Goal: Task Accomplishment & Management: Use online tool/utility

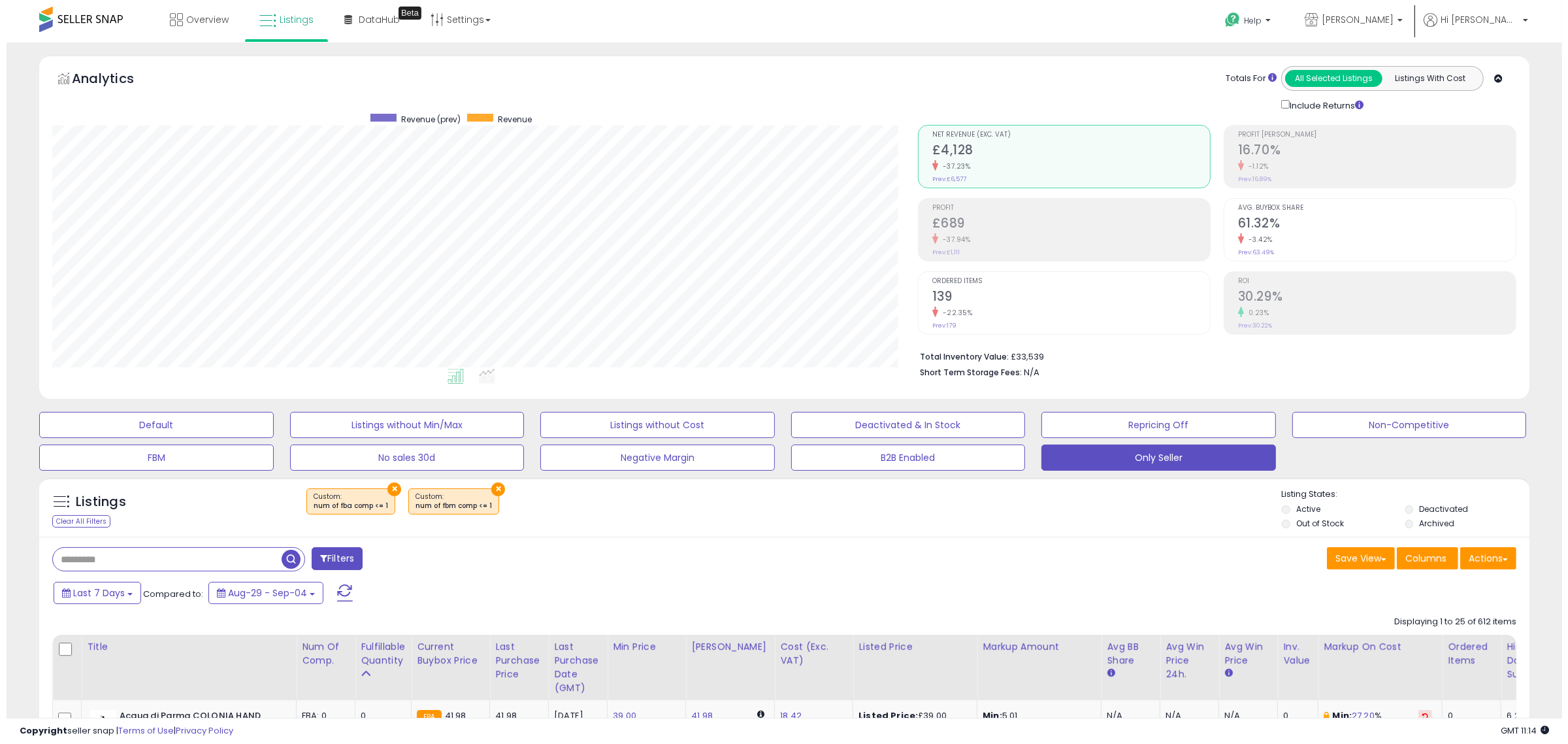
scroll to position [268, 866]
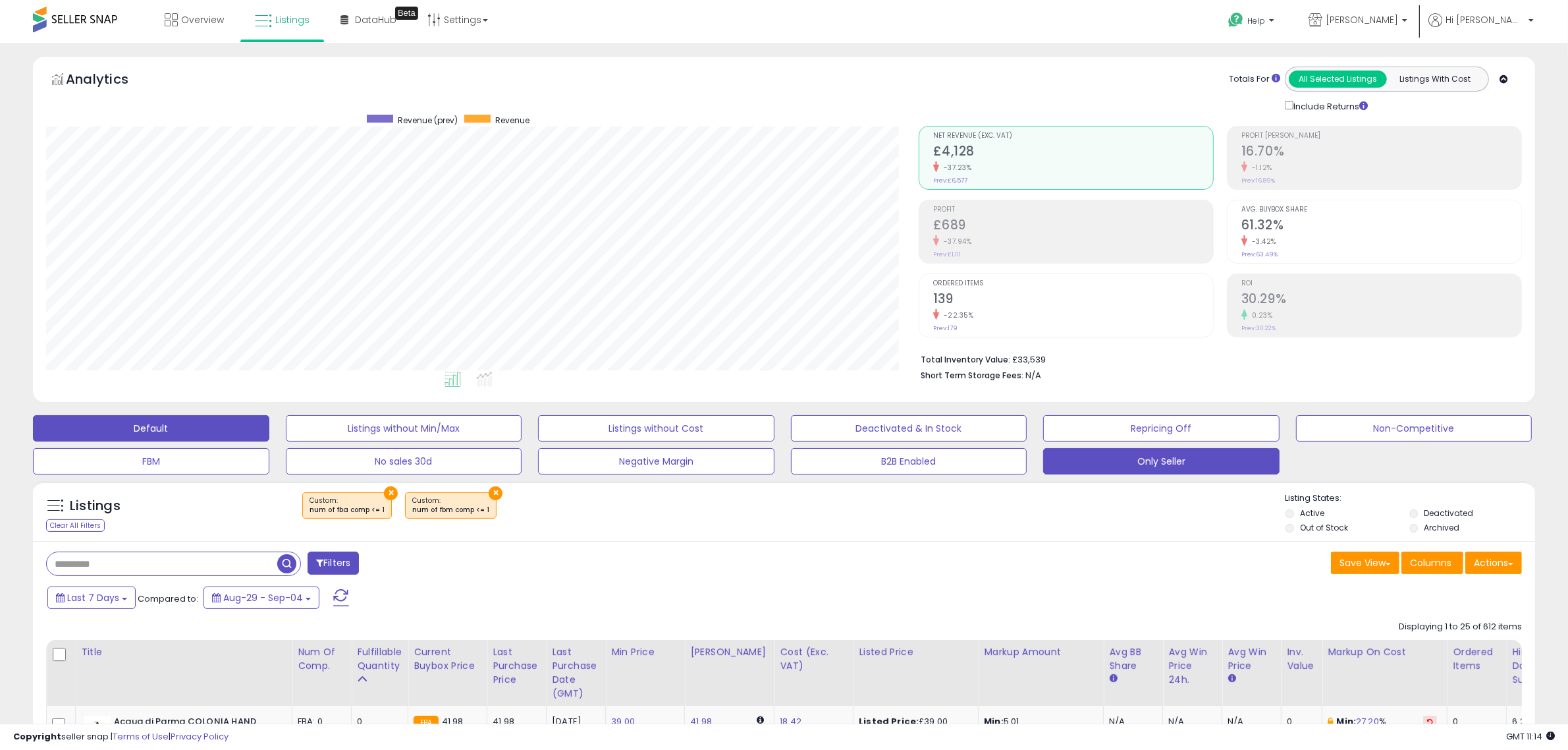
click at [151, 431] on button "Default" at bounding box center [151, 428] width 237 height 27
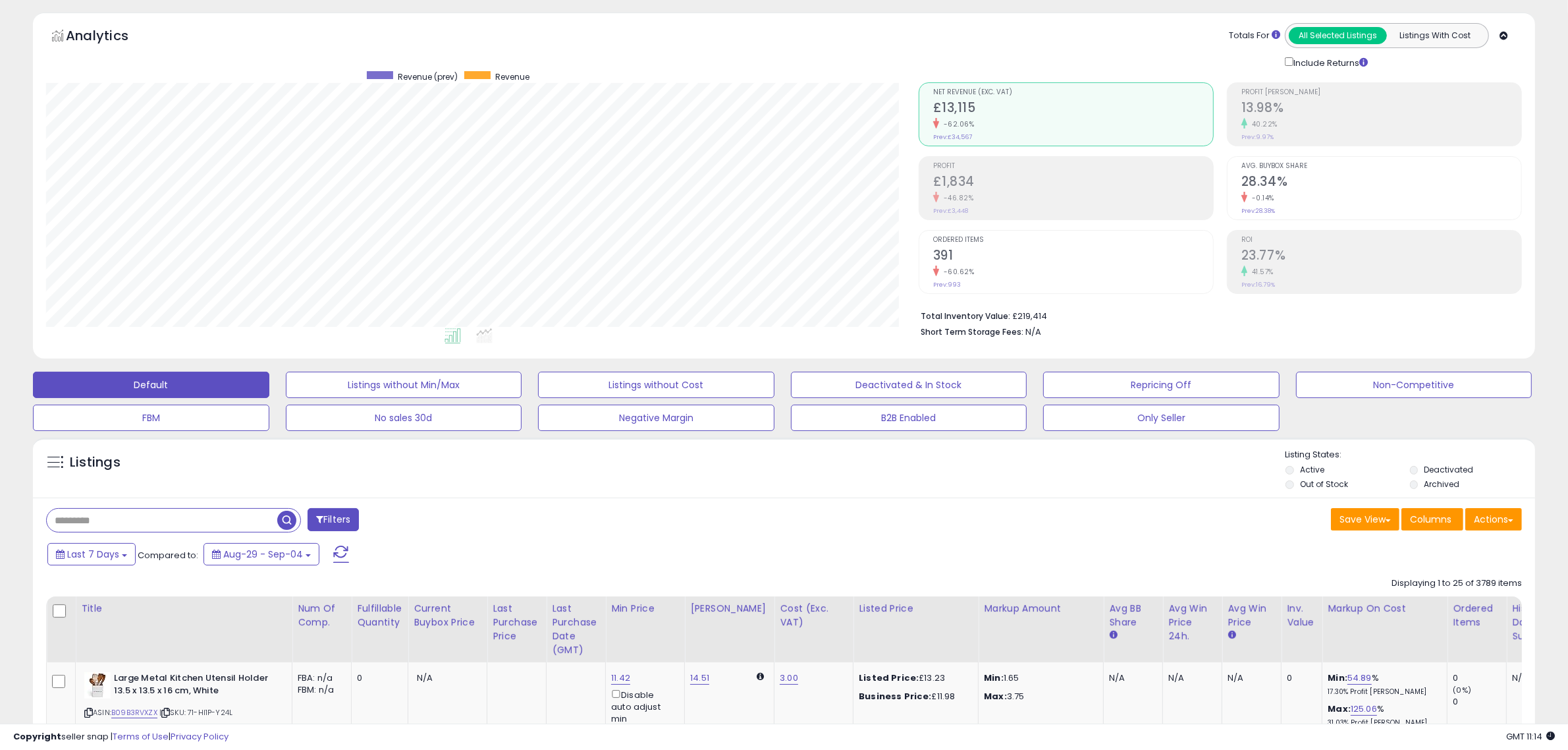
scroll to position [83, 0]
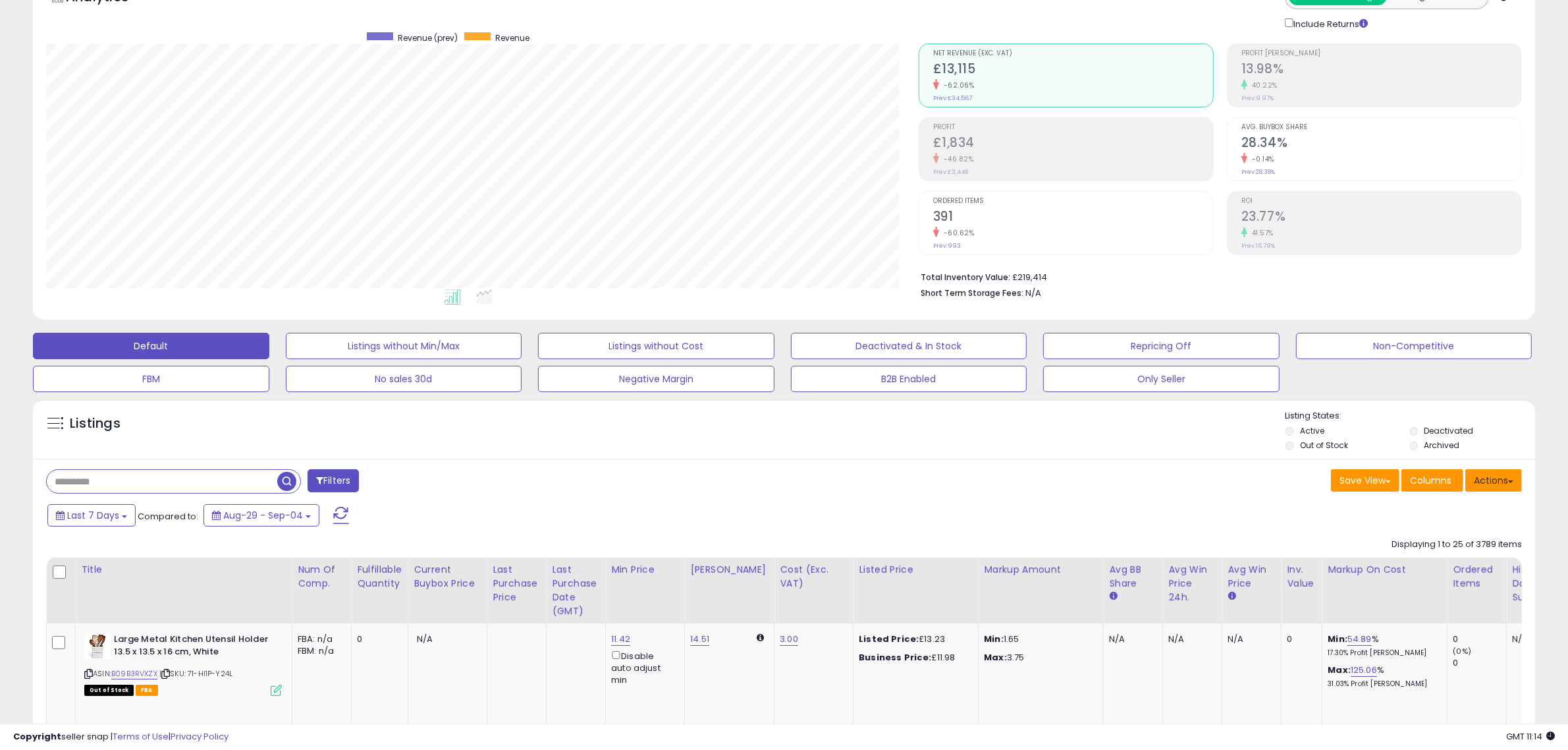
click at [1503, 482] on button "Actions" at bounding box center [1494, 480] width 57 height 22
click at [1438, 565] on link "Export All Columns" at bounding box center [1440, 564] width 144 height 21
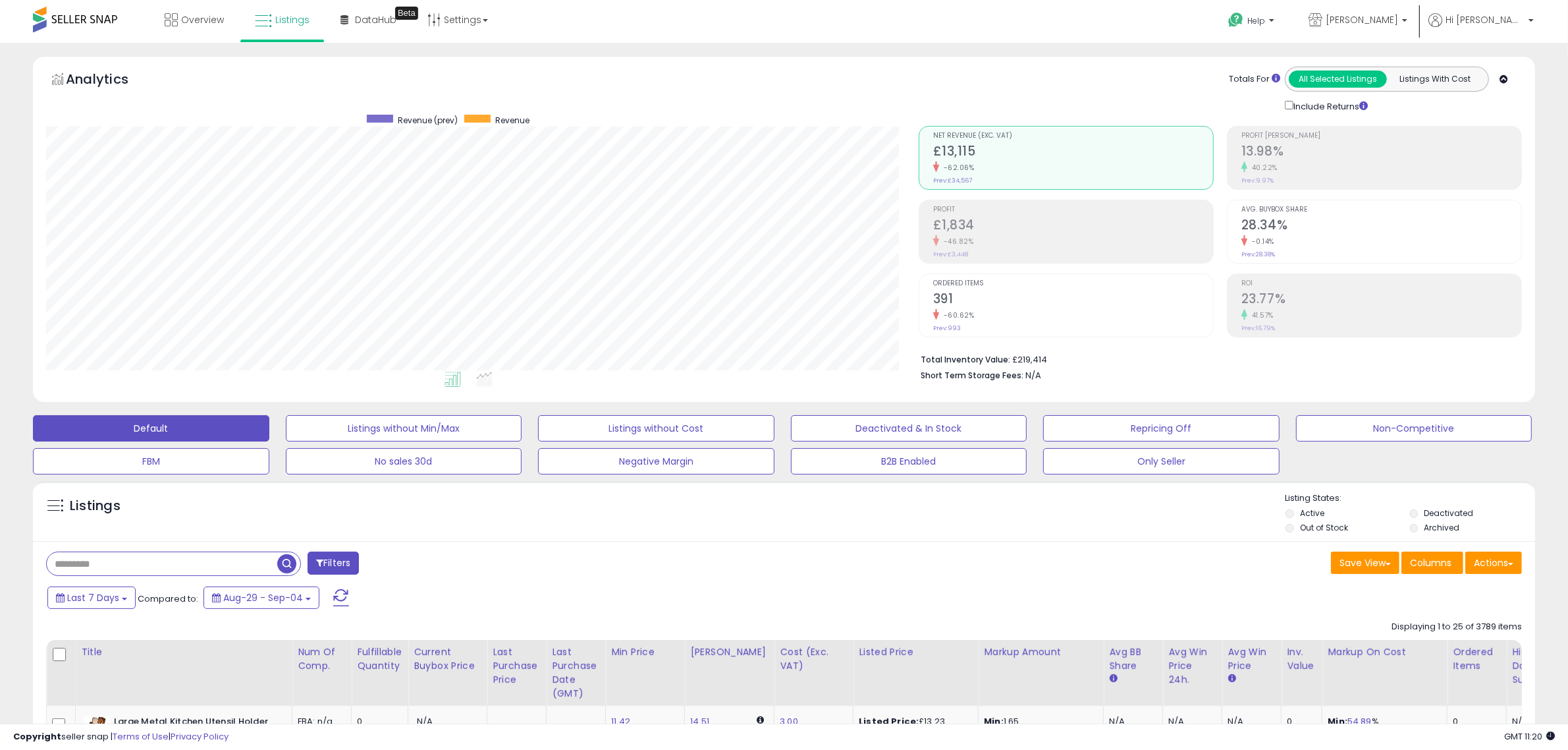
click at [198, 570] on input "text" at bounding box center [161, 563] width 231 height 23
paste input "**********"
type input "**********"
click at [436, 565] on span "button" at bounding box center [433, 563] width 19 height 19
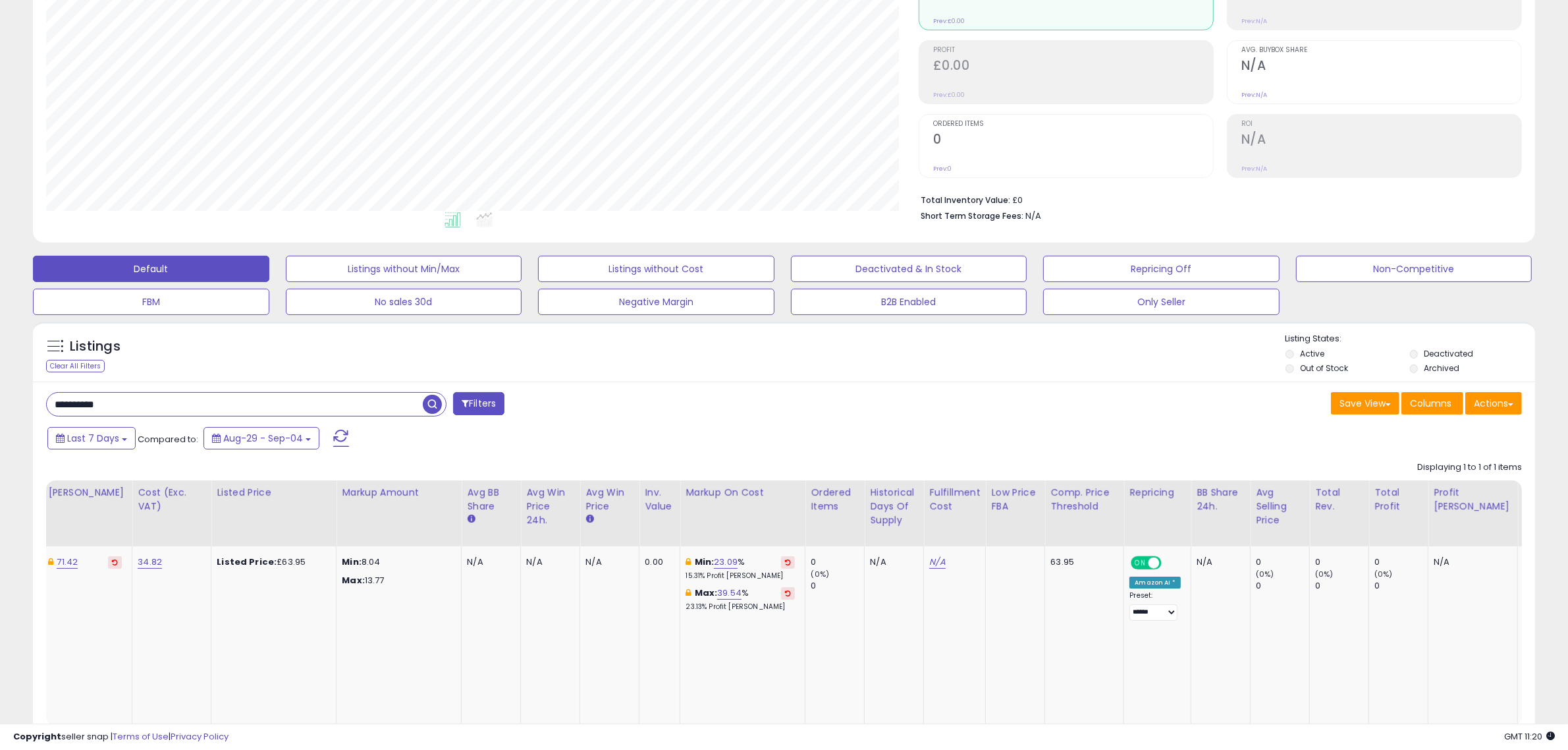
scroll to position [0, 604]
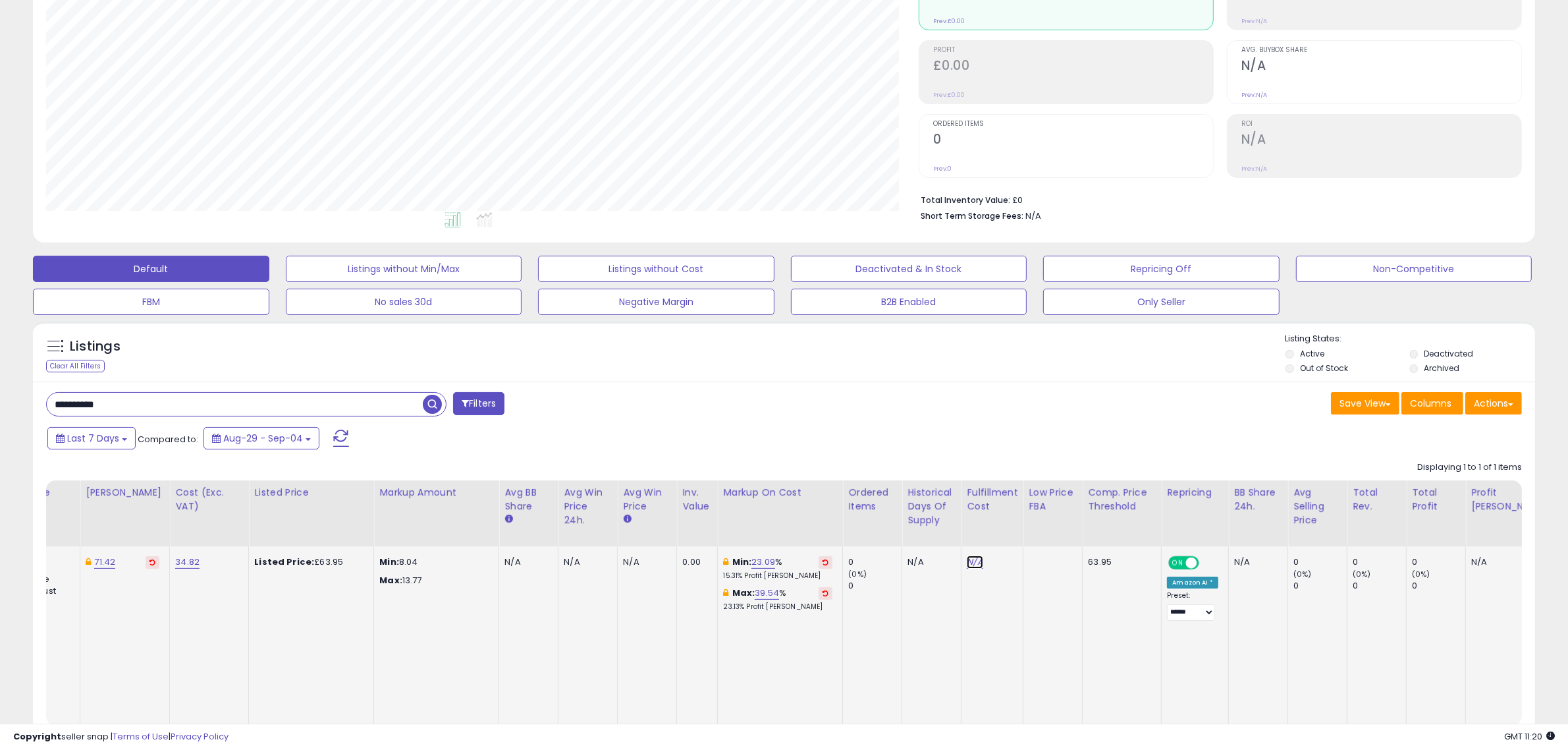
click at [968, 558] on link "N/A" at bounding box center [974, 562] width 15 height 13
type input "*"
click at [1003, 530] on icon "submit" at bounding box center [1000, 527] width 8 height 8
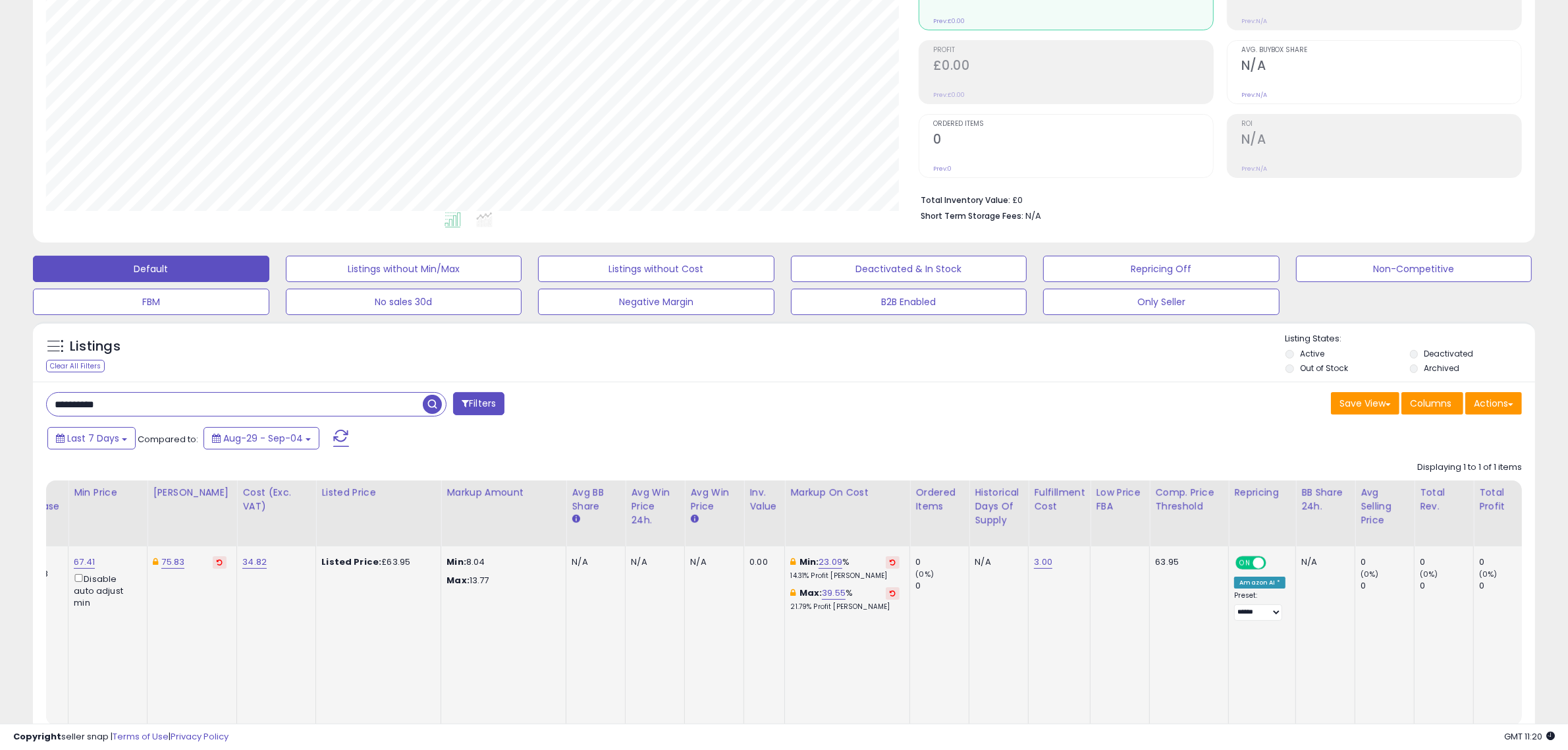
scroll to position [0, 488]
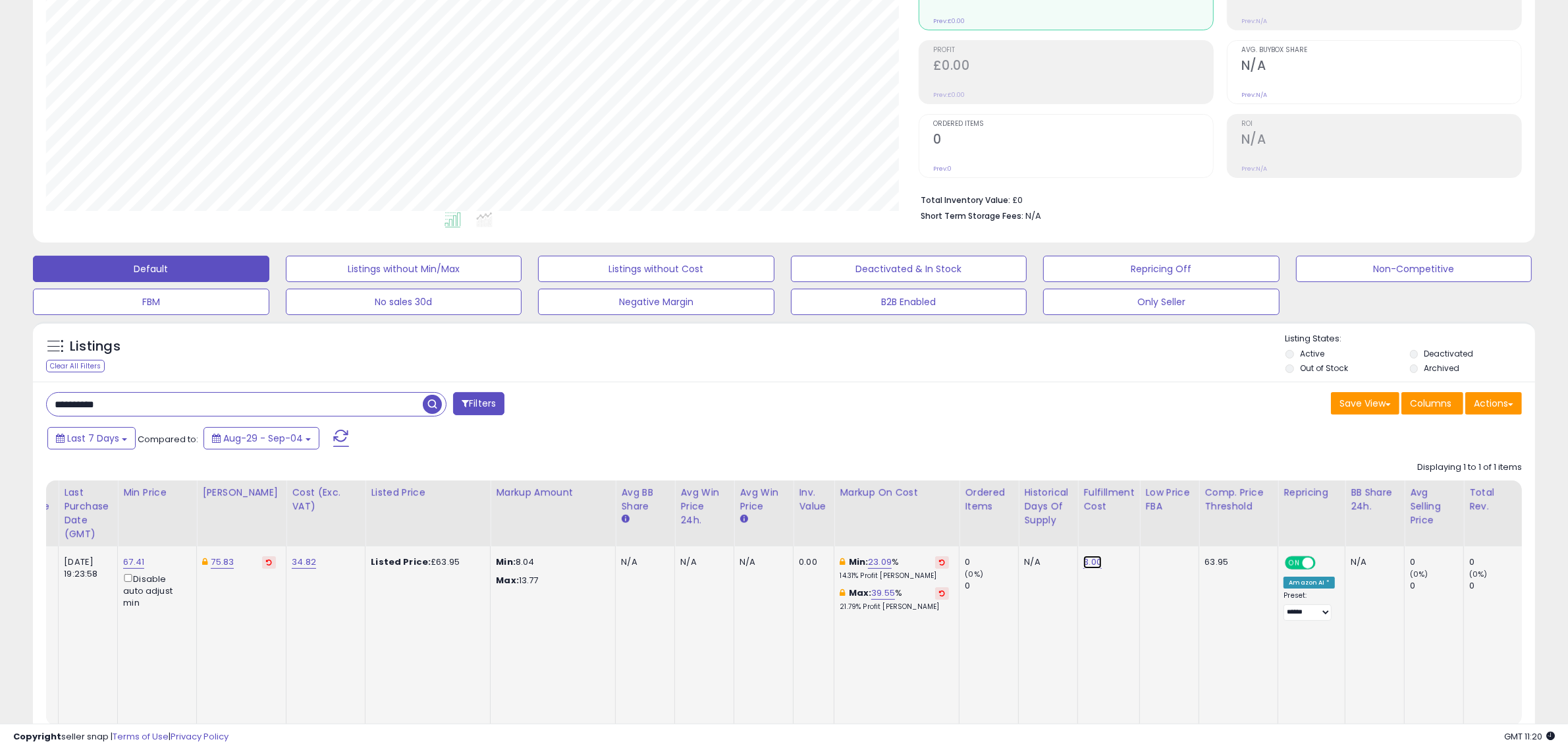
click at [1083, 565] on link "3.00" at bounding box center [1092, 562] width 18 height 13
drag, startPoint x: 1042, startPoint y: 527, endPoint x: 936, endPoint y: 528, distance: 106.0
click at [941, 528] on table "Title Num of Comp." at bounding box center [1194, 603] width 3272 height 245
type input "*"
click at [1128, 525] on button "submit" at bounding box center [1117, 527] width 22 height 20
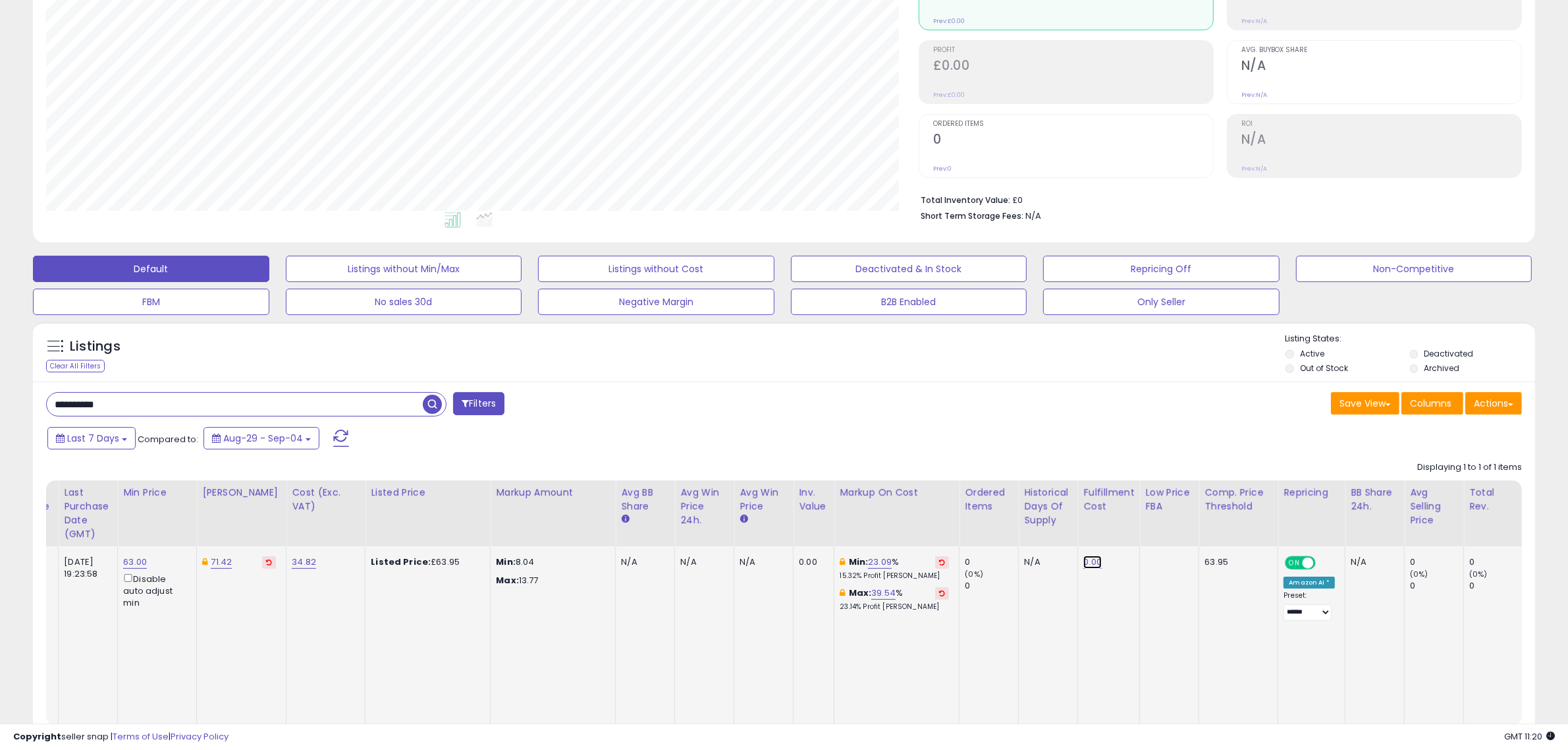
click at [1083, 561] on link "0.00" at bounding box center [1092, 562] width 18 height 13
click at [923, 528] on table "Title Num of Comp." at bounding box center [1194, 603] width 3272 height 245
type input "*"
click at [1121, 529] on icon "submit" at bounding box center [1117, 527] width 8 height 8
click at [992, 417] on div "Save View Save As New View Update Current View Columns Actions Import Export Vi…" at bounding box center [1158, 405] width 748 height 26
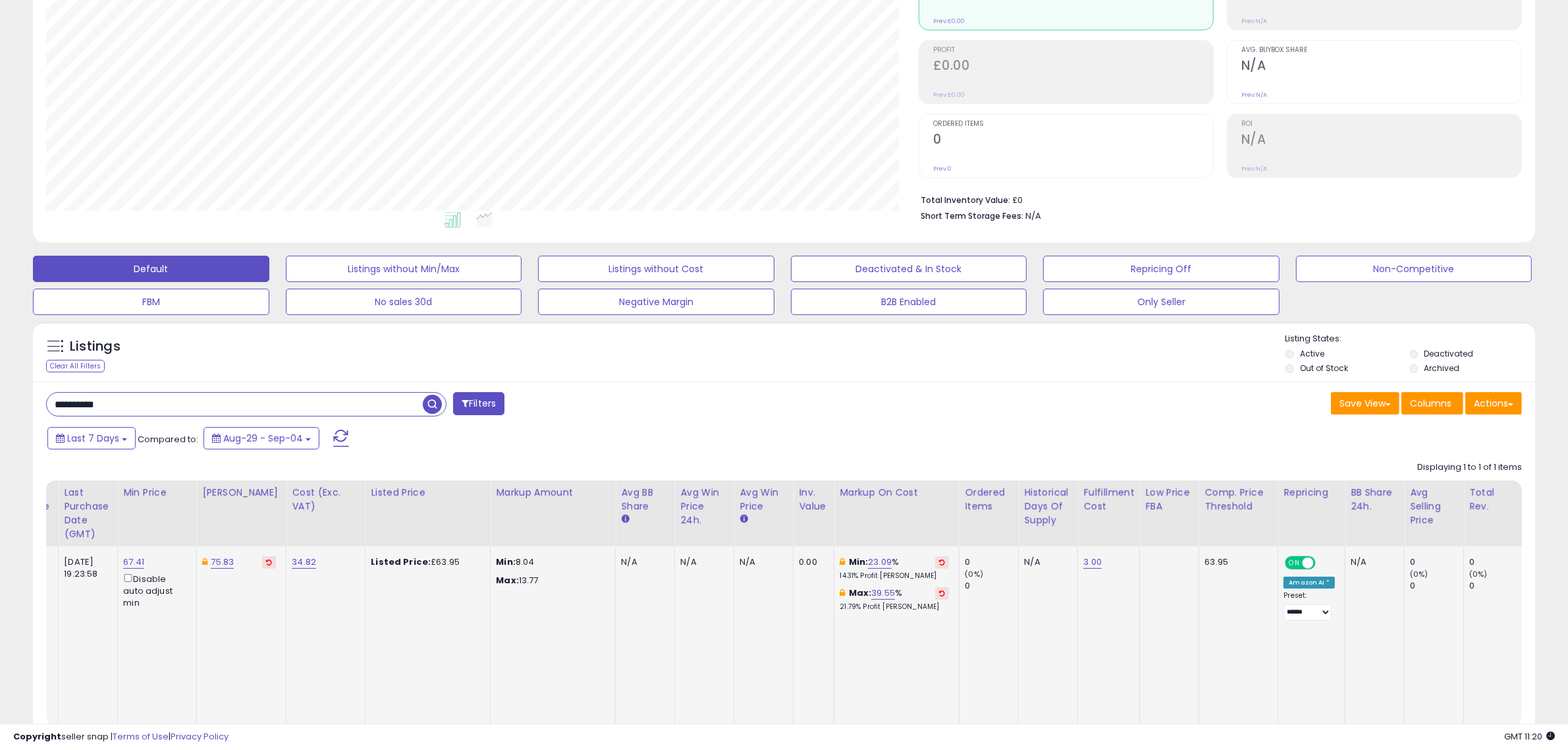
scroll to position [0, 0]
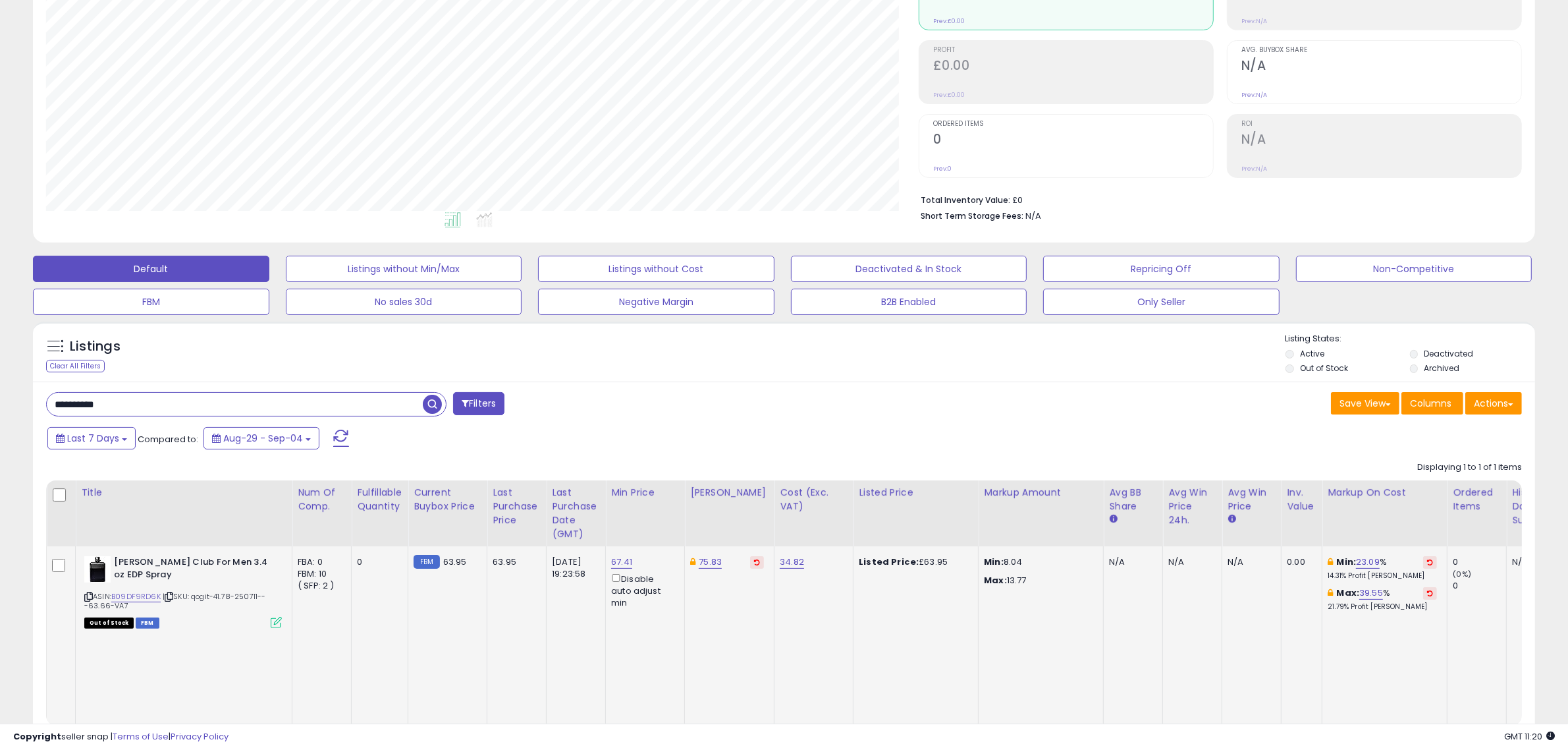
drag, startPoint x: 133, startPoint y: 403, endPoint x: 43, endPoint y: 403, distance: 90.0
click at [43, 403] on div "**********" at bounding box center [410, 406] width 748 height 27
paste input "text"
type input "**********"
click at [433, 398] on span "button" at bounding box center [433, 404] width 19 height 19
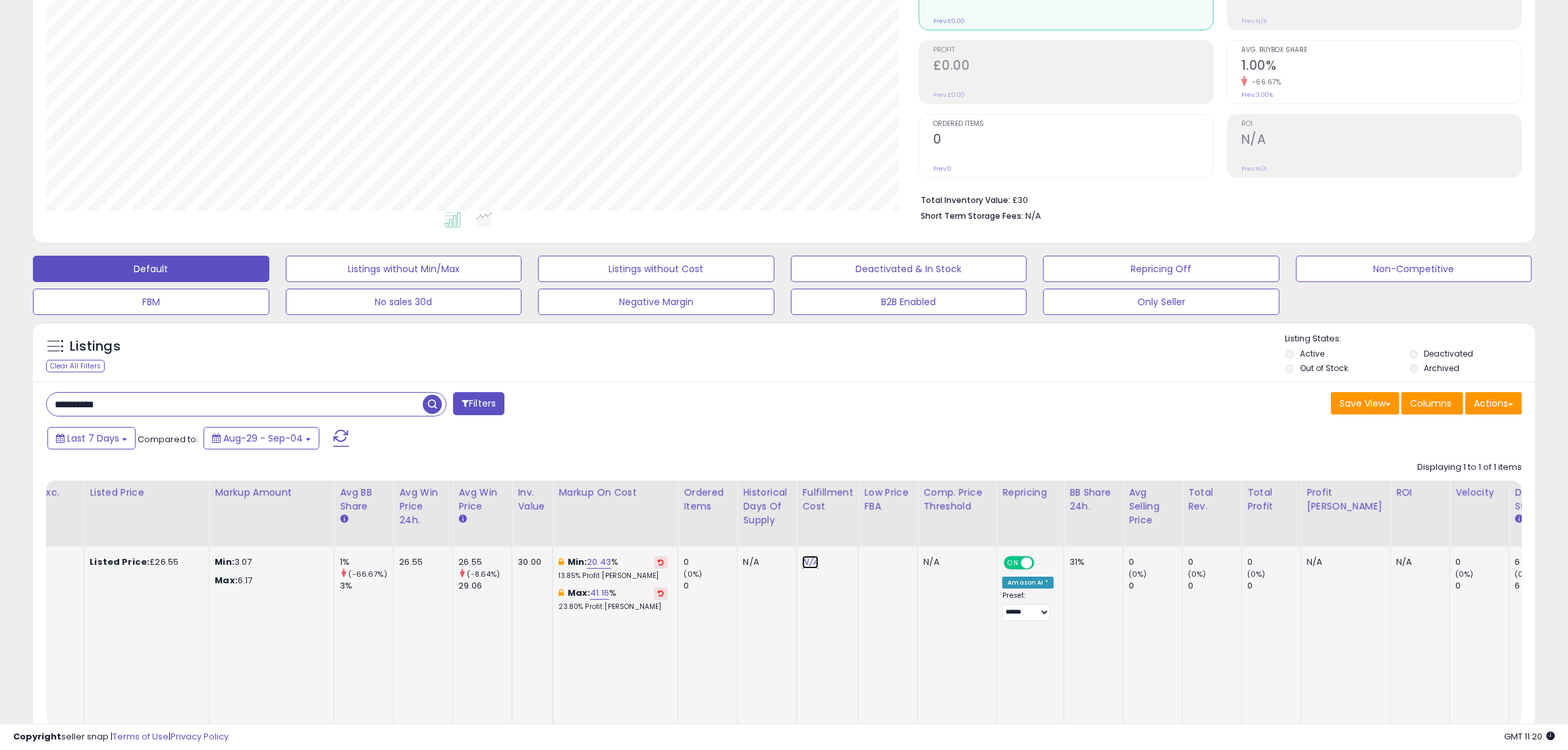
click at [805, 560] on link "N/A" at bounding box center [809, 562] width 15 height 13
type input "*"
click at [839, 529] on icon "submit" at bounding box center [834, 527] width 8 height 8
click at [821, 414] on div "Save View Save As New View Update Current View Columns Actions Import Export Vi…" at bounding box center [1158, 405] width 748 height 26
drag, startPoint x: 44, startPoint y: 411, endPoint x: 24, endPoint y: 411, distance: 20.0
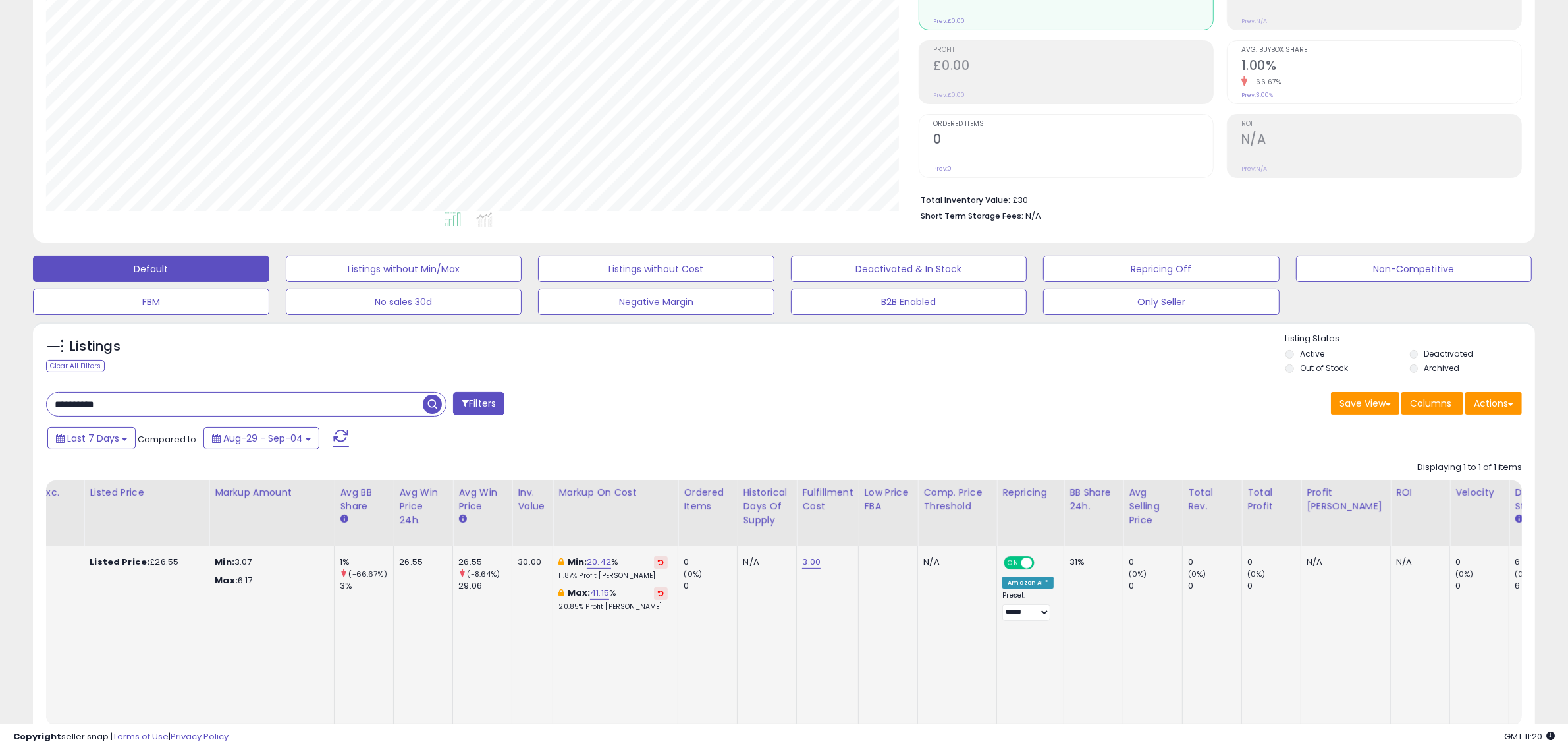
click at [24, 411] on div "Listings Clear All Filters" at bounding box center [784, 555] width 1522 height 479
paste input "text"
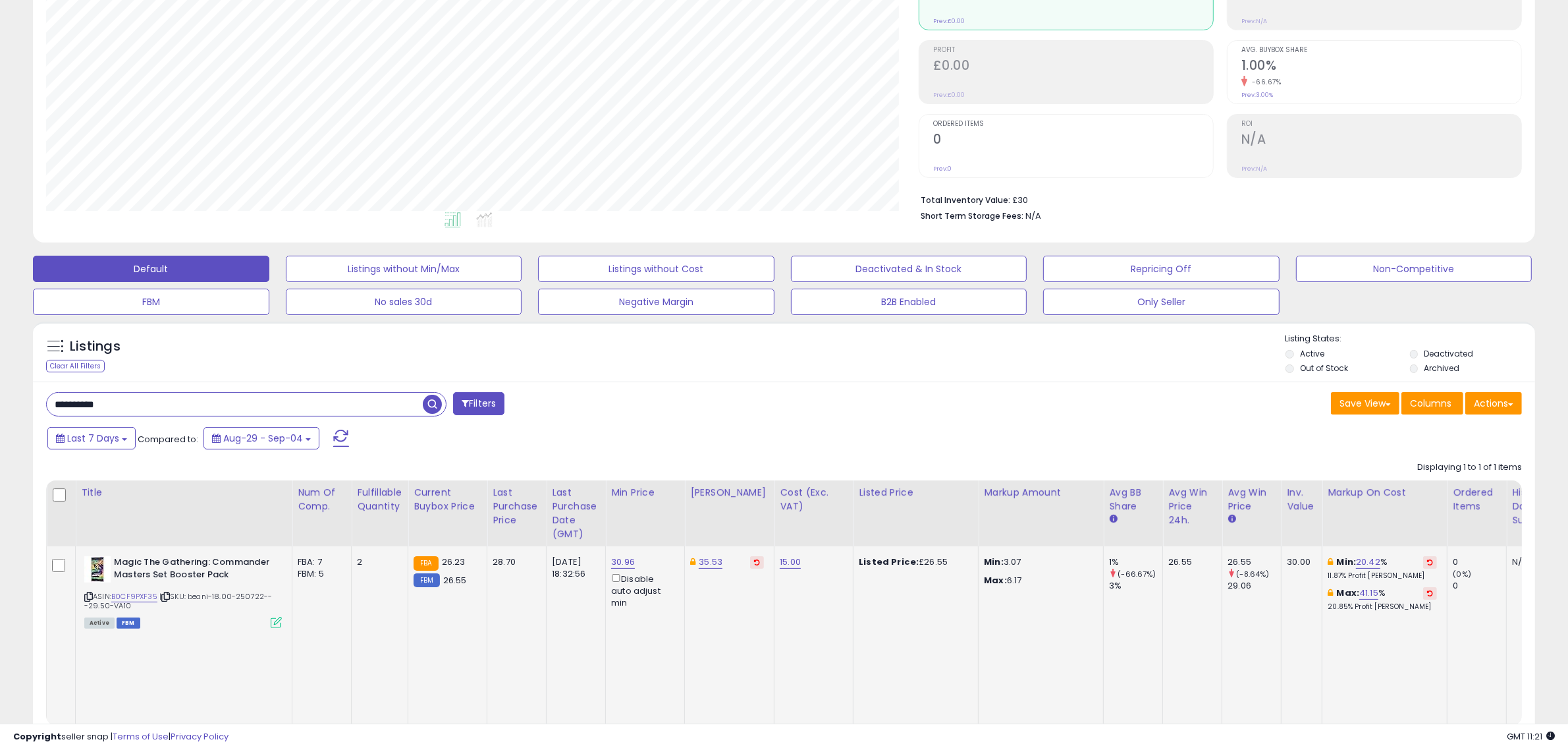
type input "**********"
click at [430, 404] on span "button" at bounding box center [433, 404] width 19 height 19
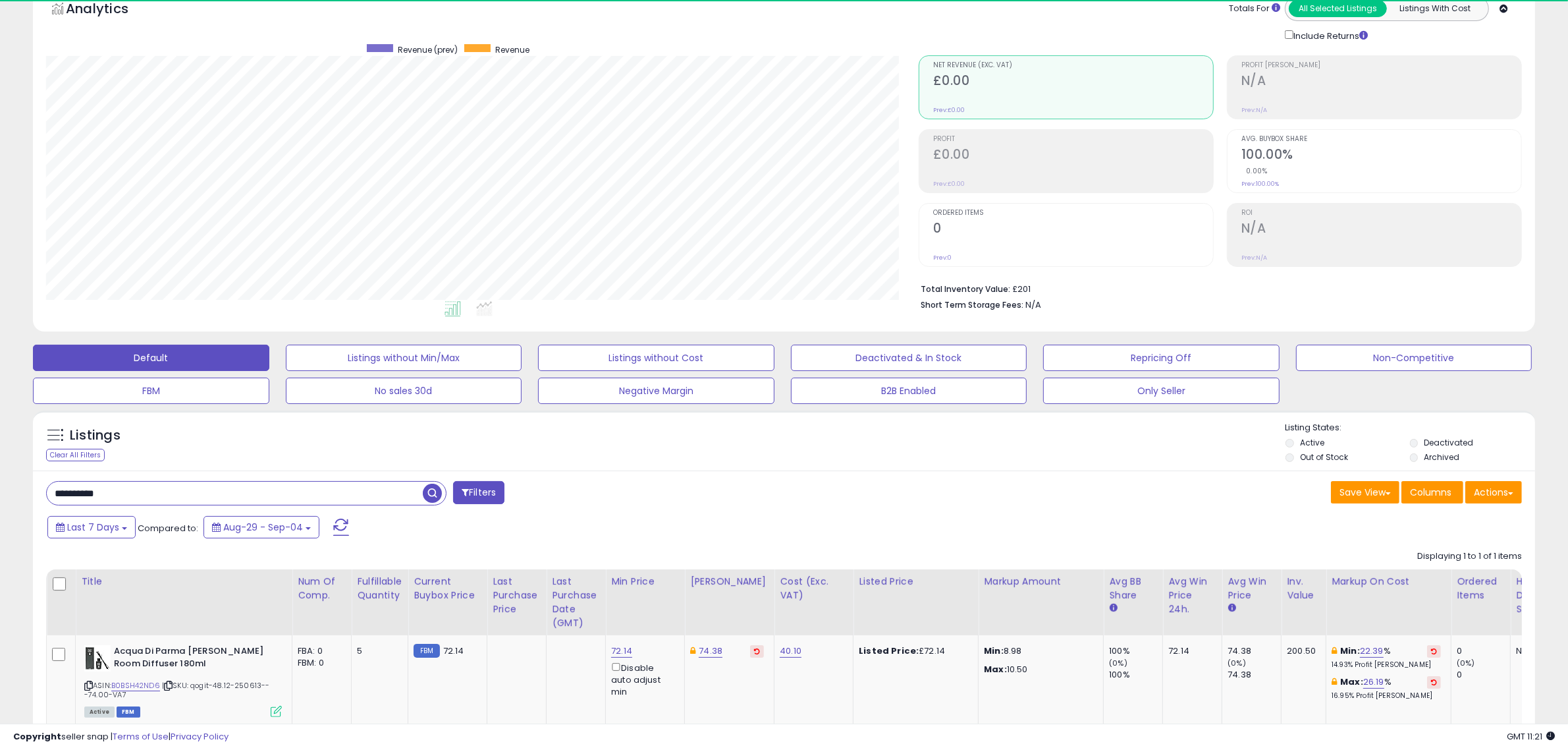
drag, startPoint x: 140, startPoint y: 496, endPoint x: -20, endPoint y: 493, distance: 160.0
click at [0, 493] on html "Unable to login Retrieving listings data.. has not yet accepted the Terms of Us…" at bounding box center [784, 304] width 1568 height 750
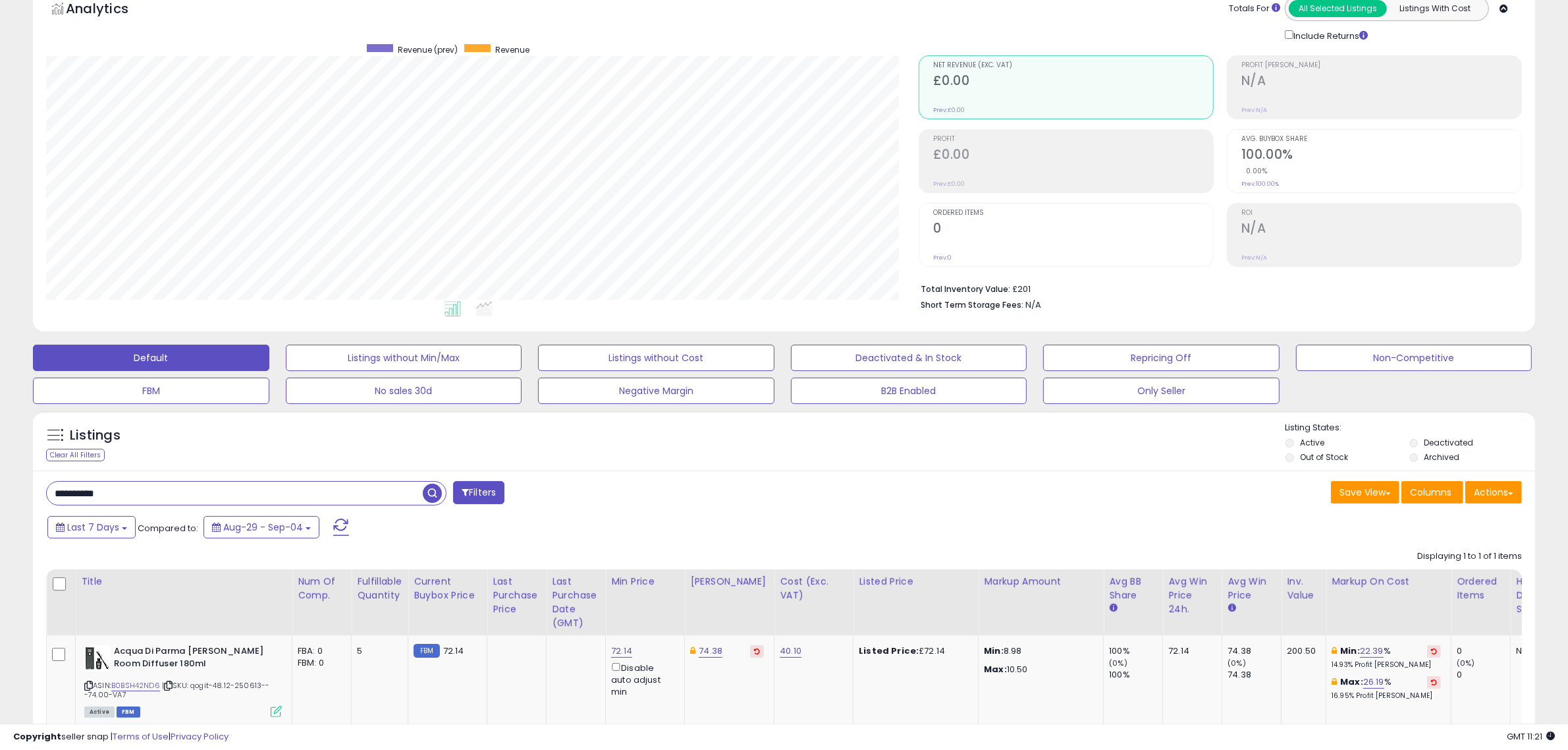
click at [435, 492] on span "button" at bounding box center [433, 493] width 19 height 19
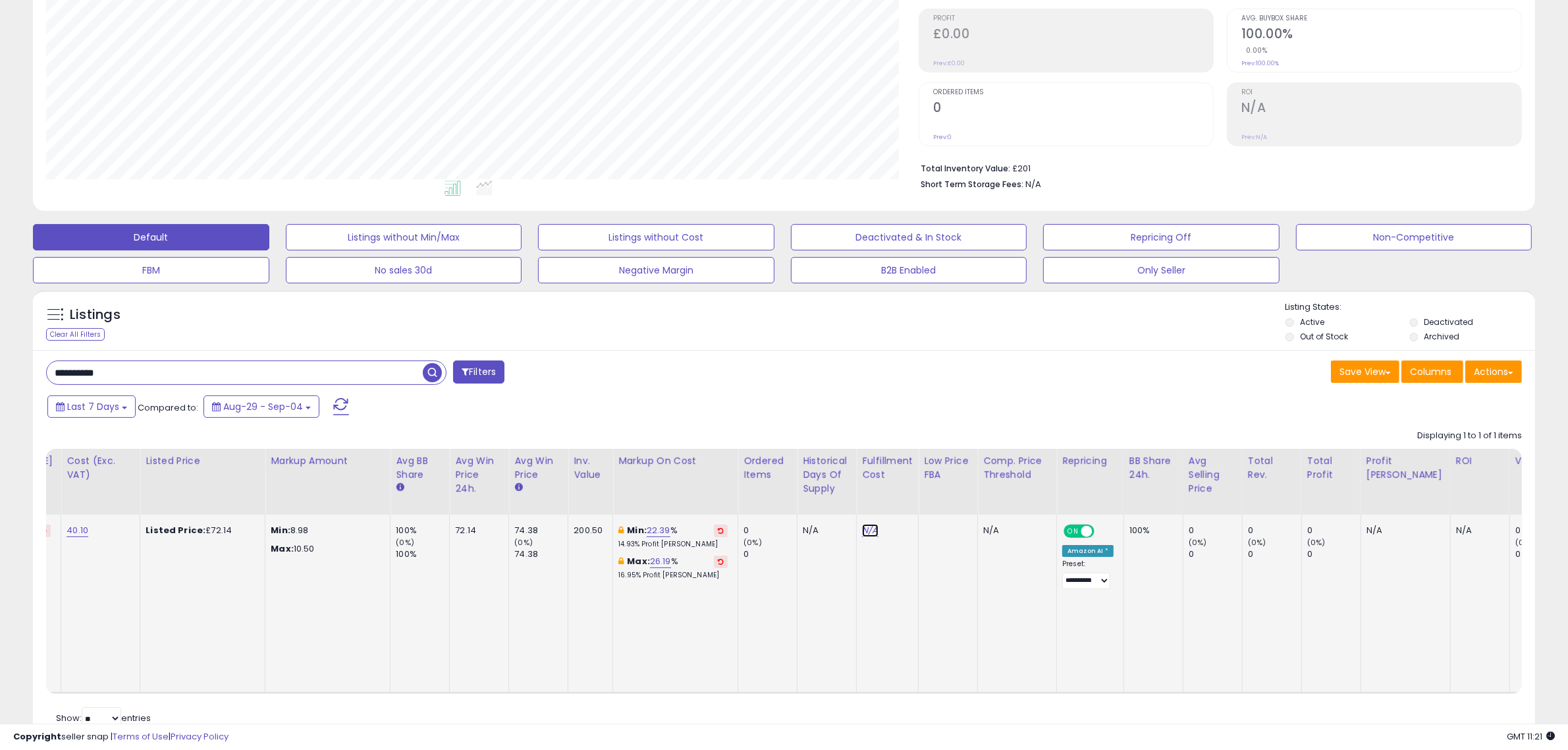
click at [863, 527] on link "N/A" at bounding box center [869, 530] width 15 height 13
type input "*"
click at [905, 495] on button "submit" at bounding box center [894, 496] width 22 height 20
click at [907, 376] on div "Save View Save As New View Update Current View Columns Actions Import Export Vi…" at bounding box center [1158, 373] width 748 height 26
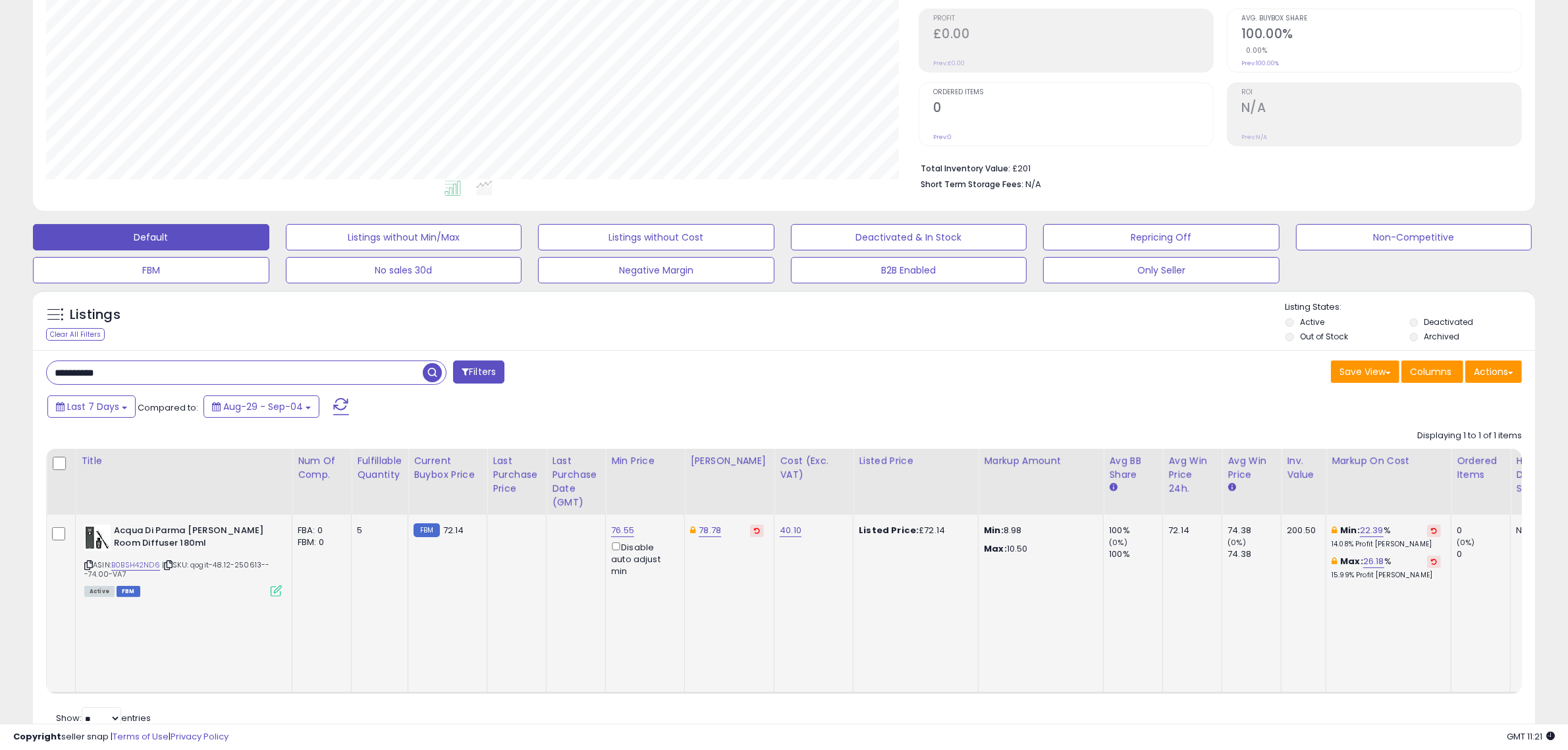
click at [601, 380] on div "**********" at bounding box center [410, 374] width 748 height 27
drag, startPoint x: 145, startPoint y: 375, endPoint x: 27, endPoint y: 373, distance: 118.0
click at [27, 373] on div "Listings Clear All Filters" at bounding box center [784, 523] width 1522 height 479
paste input "text"
type input "**********"
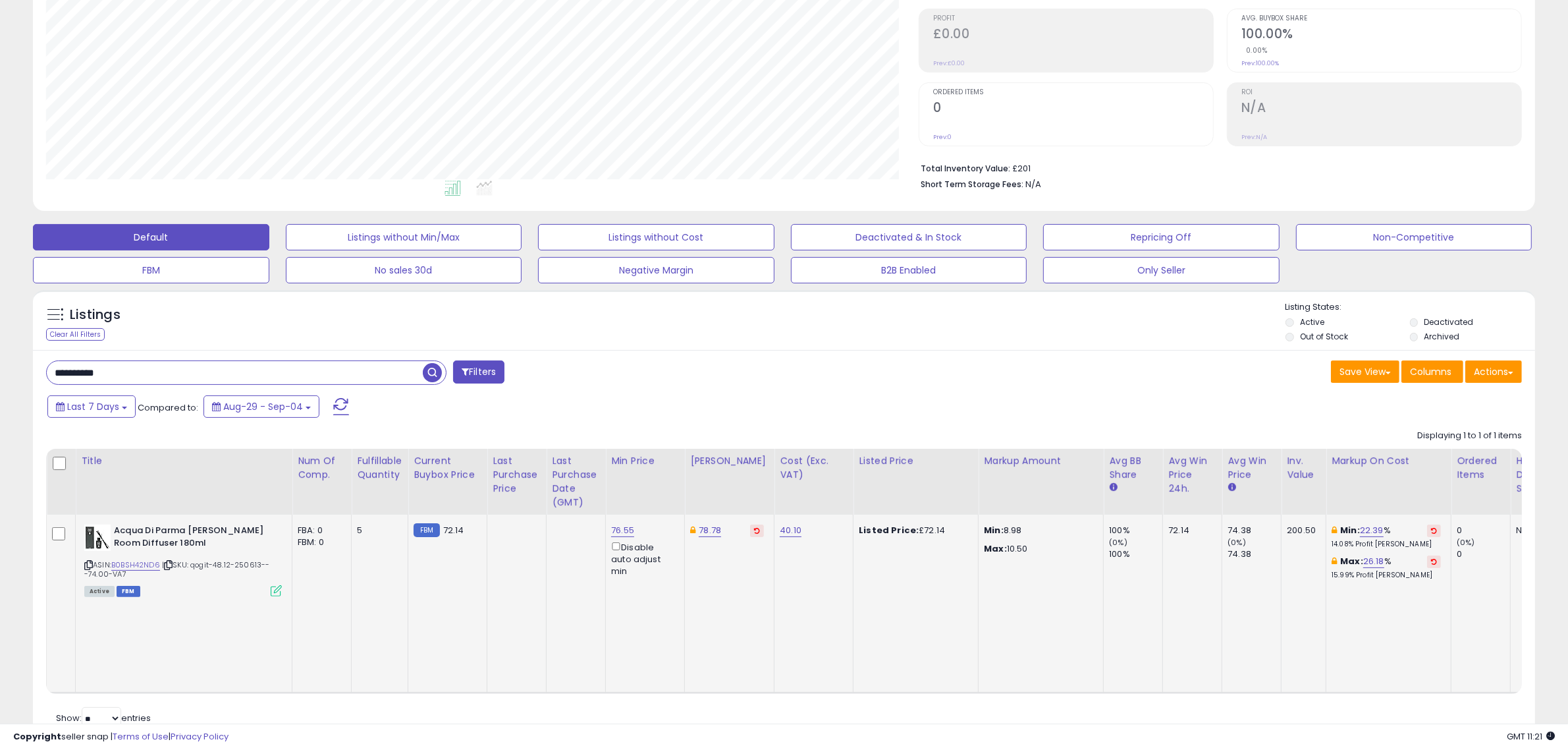
click at [432, 371] on span "button" at bounding box center [433, 372] width 19 height 19
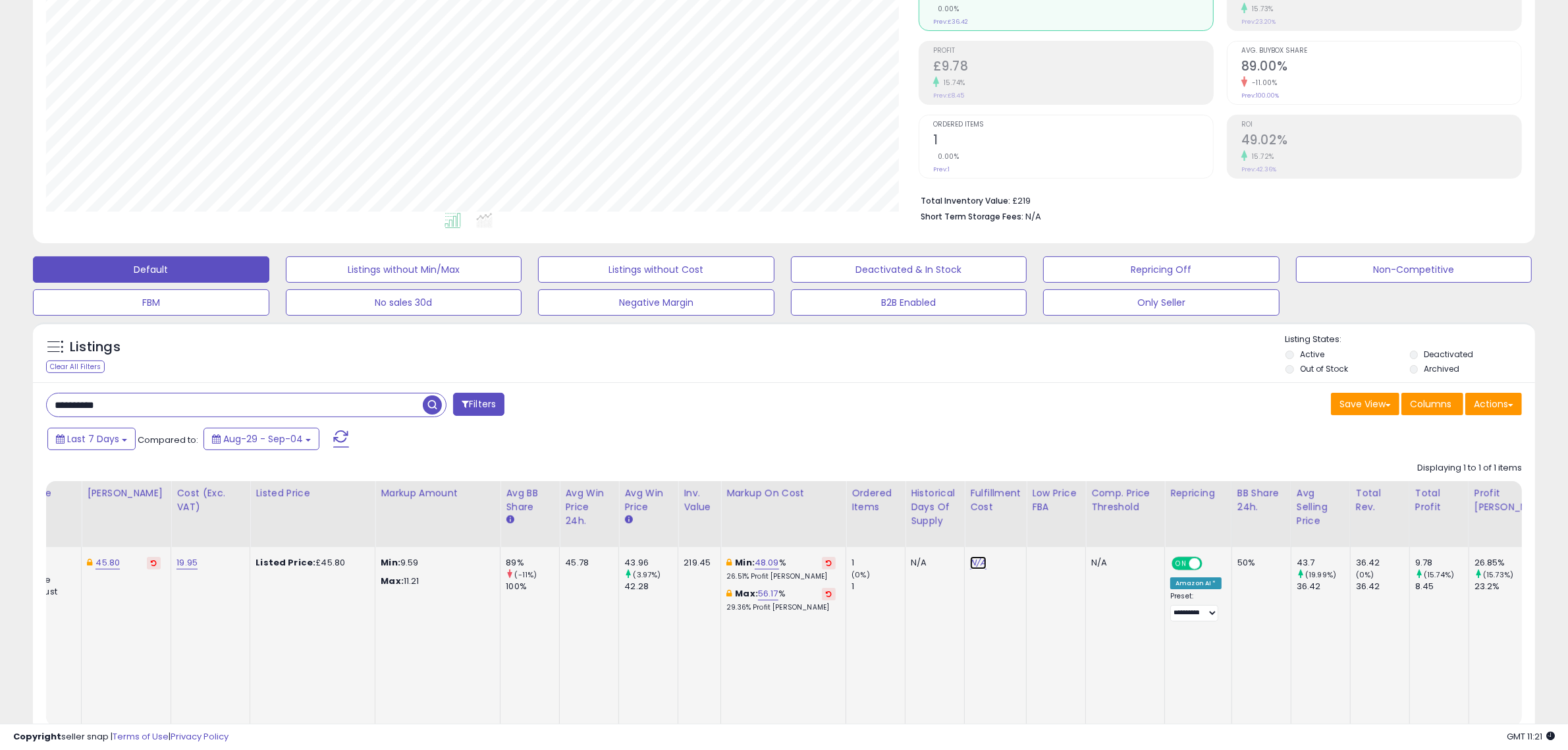
click at [972, 559] on link "N/A" at bounding box center [978, 563] width 15 height 13
type input "*"
click at [1006, 529] on icon "submit" at bounding box center [1001, 527] width 8 height 8
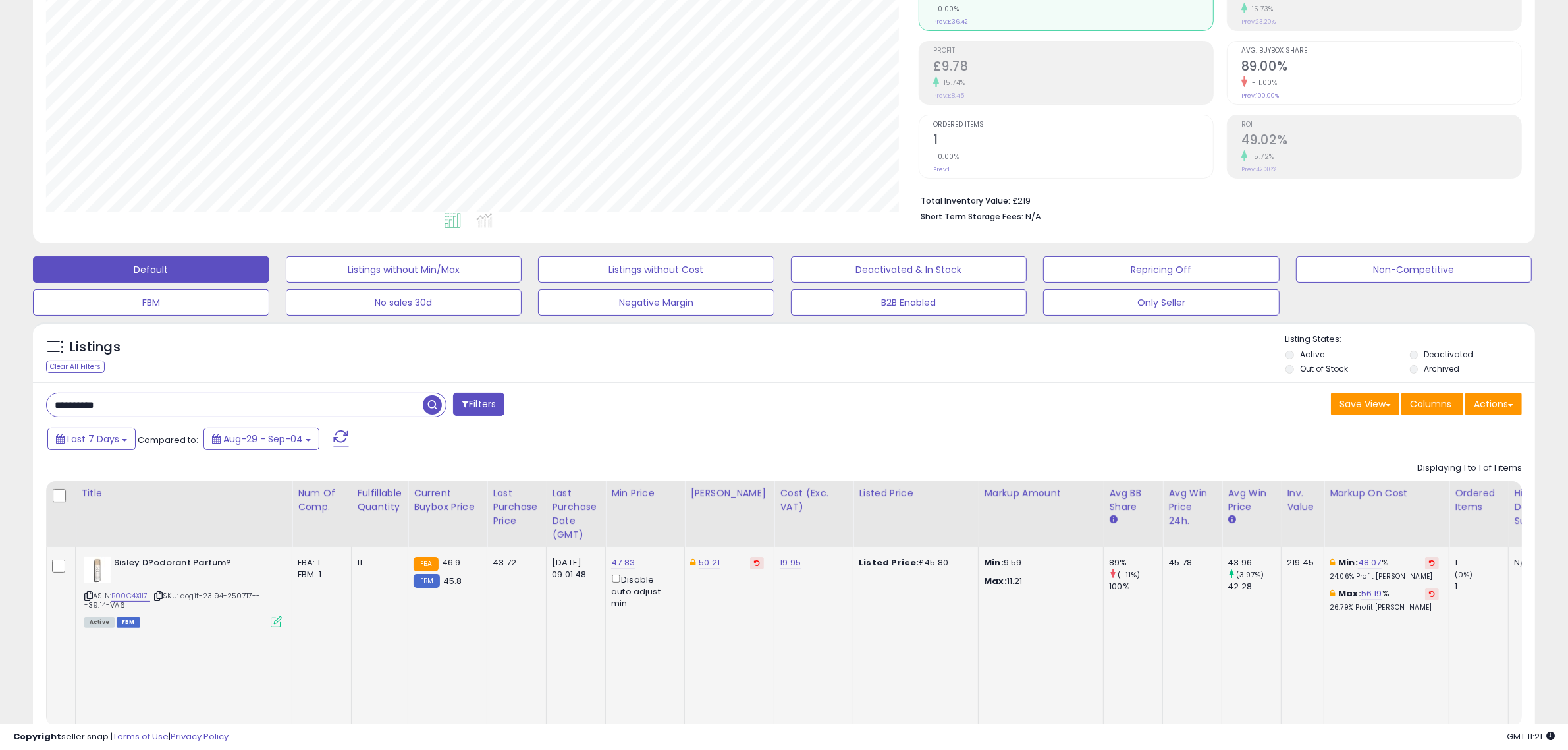
drag, startPoint x: 133, startPoint y: 406, endPoint x: 40, endPoint y: 406, distance: 93.0
click at [43, 407] on div "**********" at bounding box center [410, 406] width 748 height 27
paste input "text"
type input "**********"
click at [436, 403] on span "button" at bounding box center [433, 405] width 19 height 19
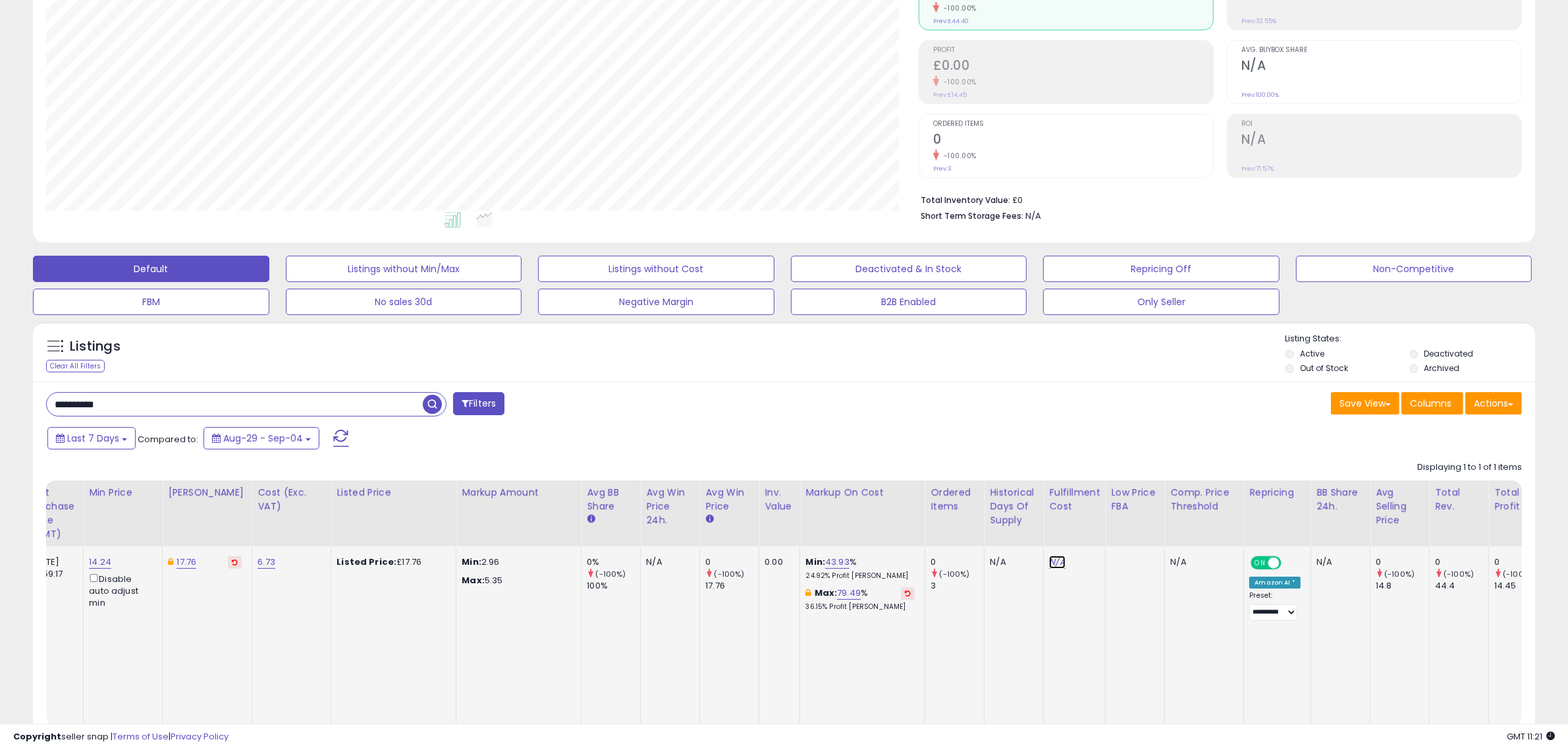
click at [1049, 557] on link "N/A" at bounding box center [1056, 562] width 15 height 13
type input "*"
click at [1093, 527] on button "submit" at bounding box center [1082, 527] width 22 height 20
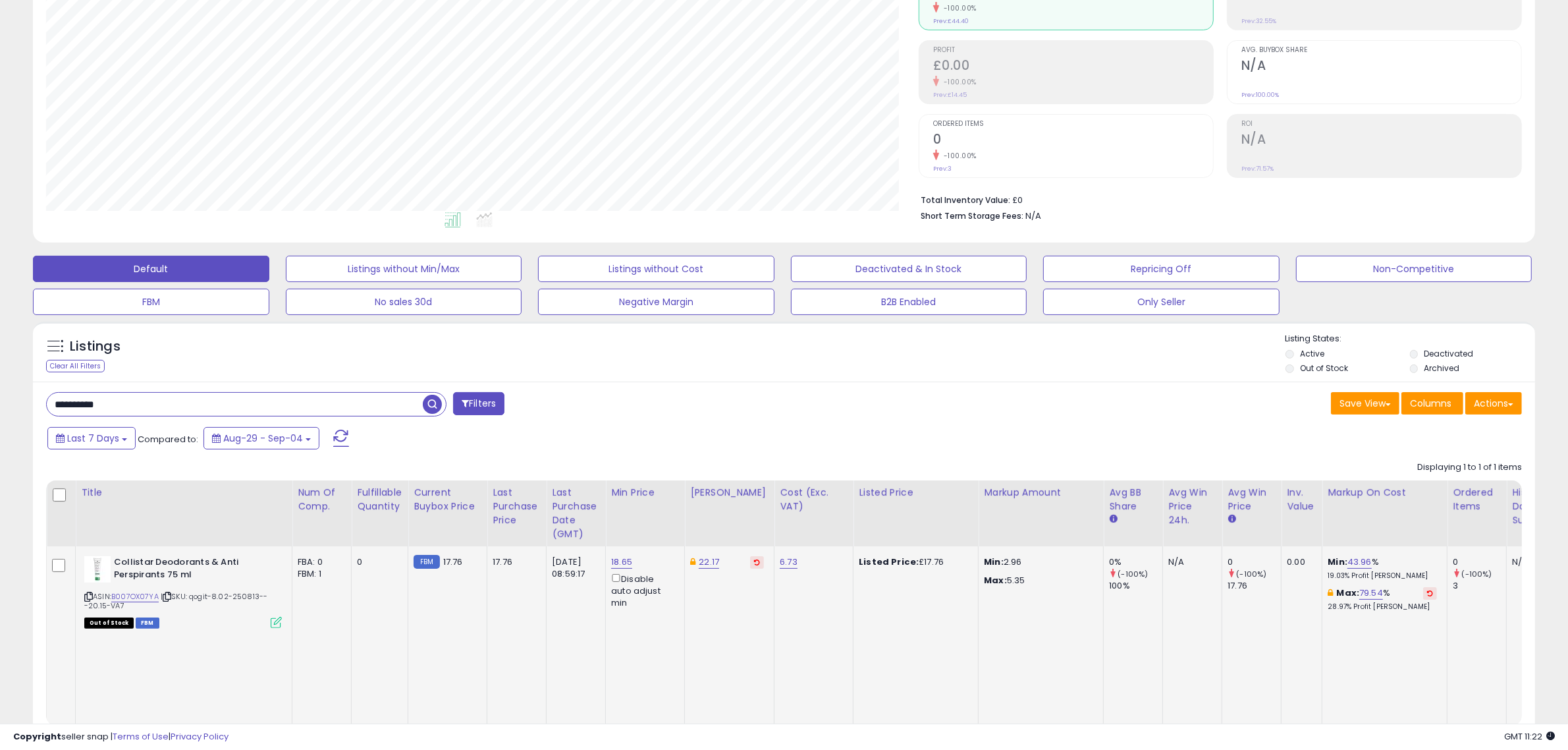
drag, startPoint x: 59, startPoint y: 400, endPoint x: 30, endPoint y: 400, distance: 29.0
click at [33, 400] on div "**********" at bounding box center [784, 579] width 1502 height 396
paste input "text"
type input "**********"
click at [431, 403] on span "button" at bounding box center [433, 404] width 19 height 19
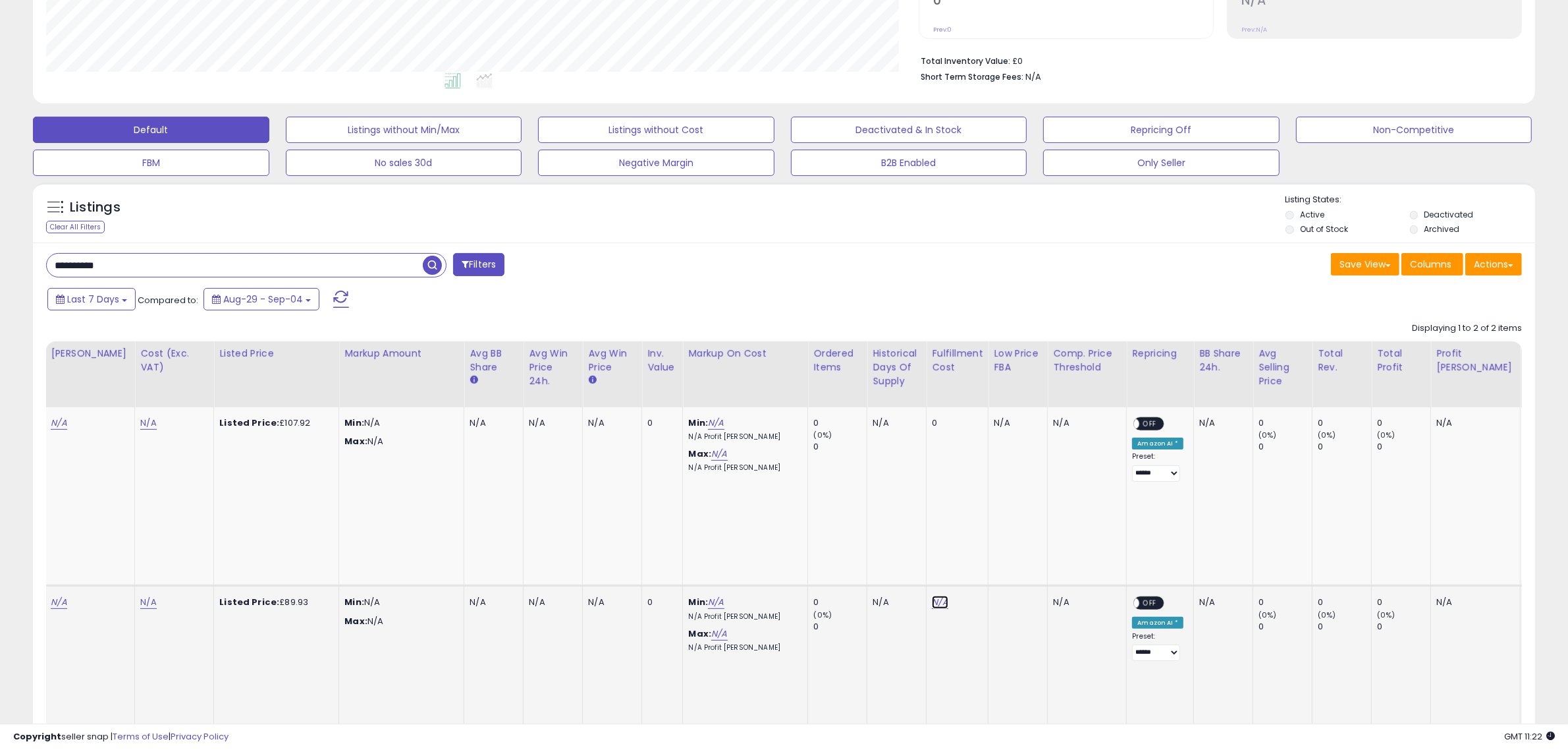
click at [932, 596] on link "N/A" at bounding box center [939, 603] width 15 height 13
type input "*"
click at [976, 494] on button "submit" at bounding box center [965, 502] width 22 height 20
click at [903, 257] on div "Save View Save As New View Update Current View Columns Actions Import Export Vi…" at bounding box center [1158, 265] width 748 height 26
drag, startPoint x: 133, startPoint y: 263, endPoint x: 29, endPoint y: 263, distance: 104.0
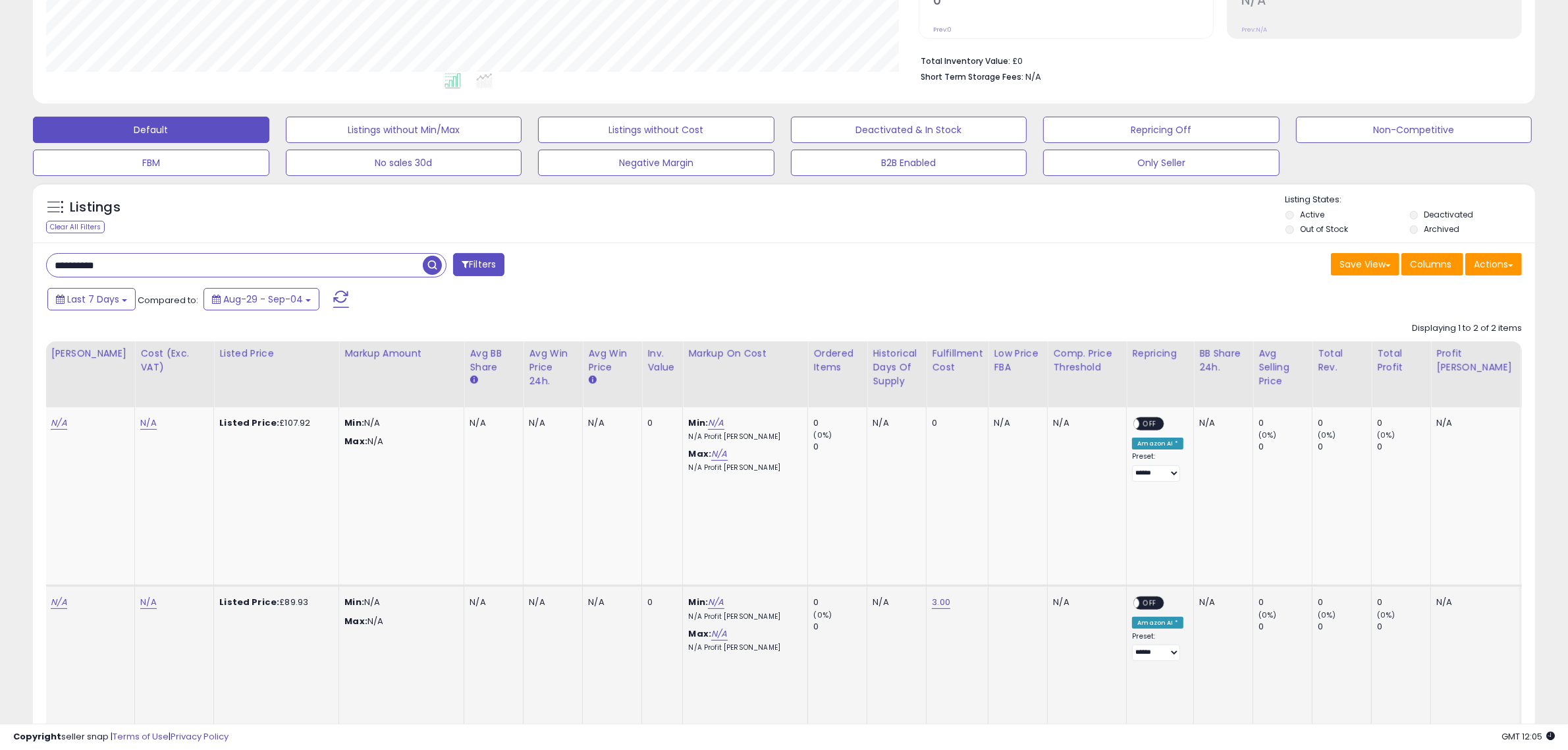
click at [29, 263] on div "Listings Clear All Filters" at bounding box center [784, 505] width 1522 height 659
paste input "text"
type input "**********"
click at [435, 263] on span "button" at bounding box center [433, 265] width 19 height 19
